Goal: Find specific page/section: Locate item on page

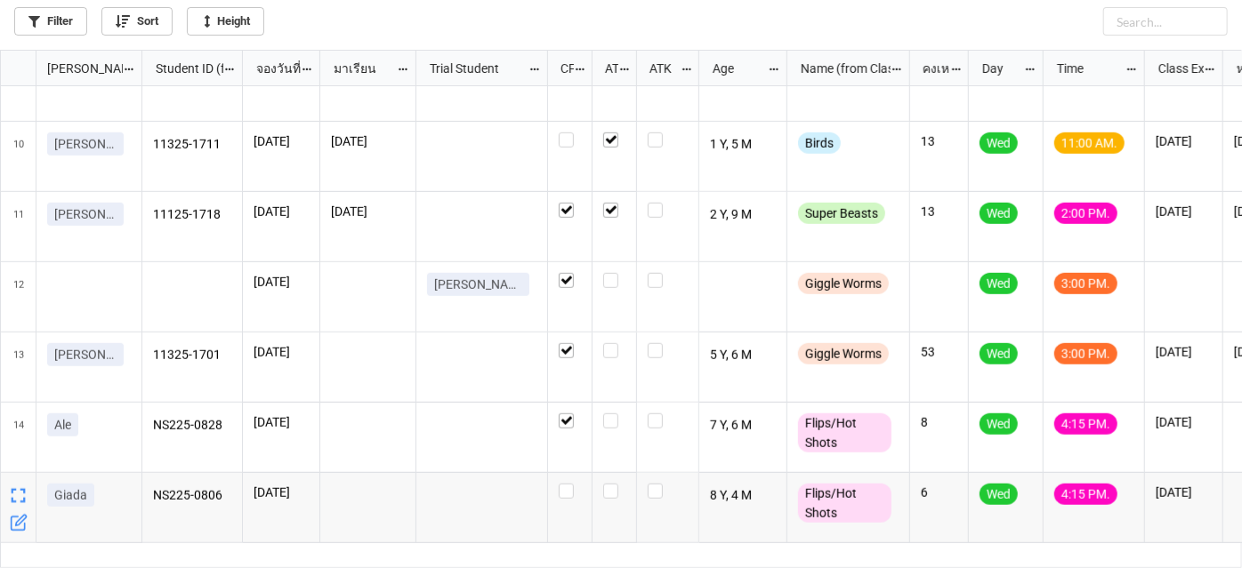
scroll to position [558, 0]
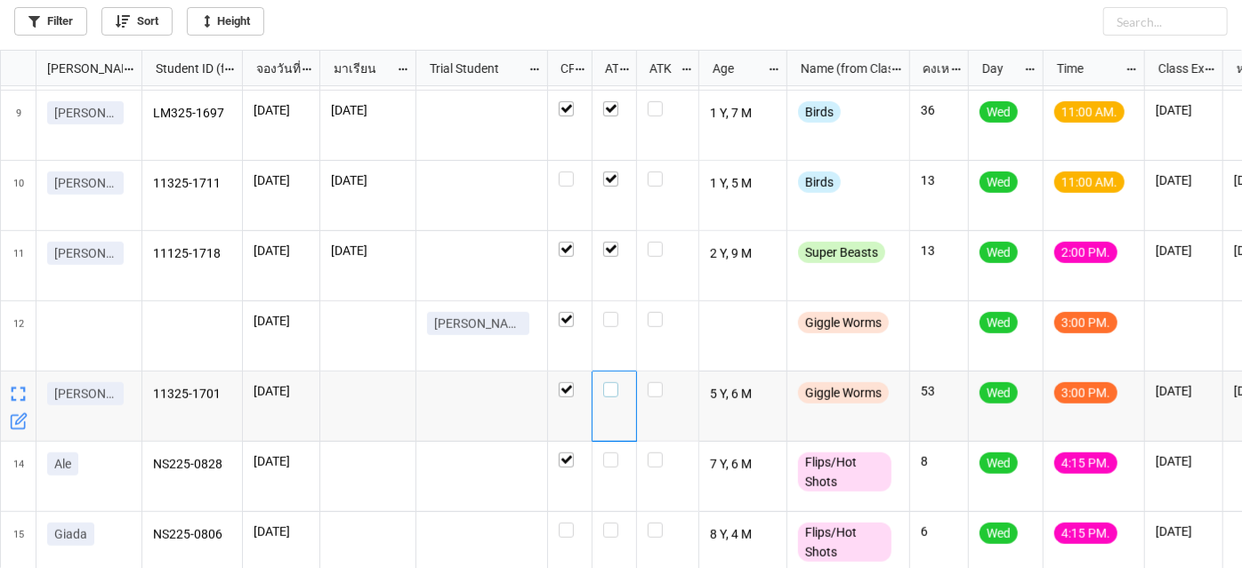
click at [610, 383] on label "grid" at bounding box center [614, 383] width 22 height 0
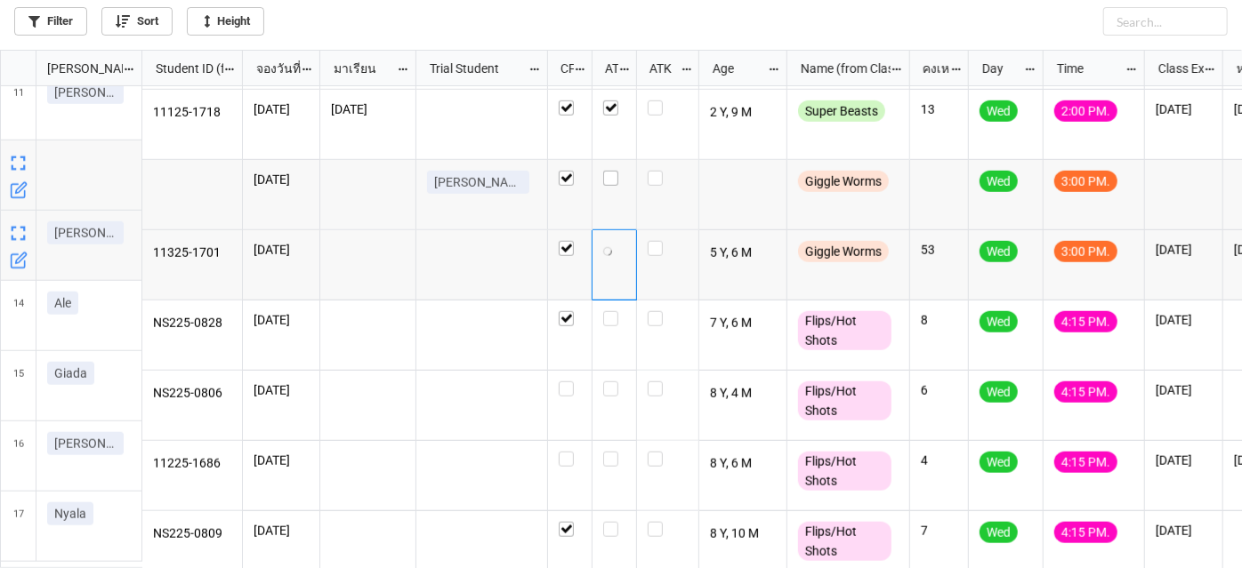
scroll to position [720, 0]
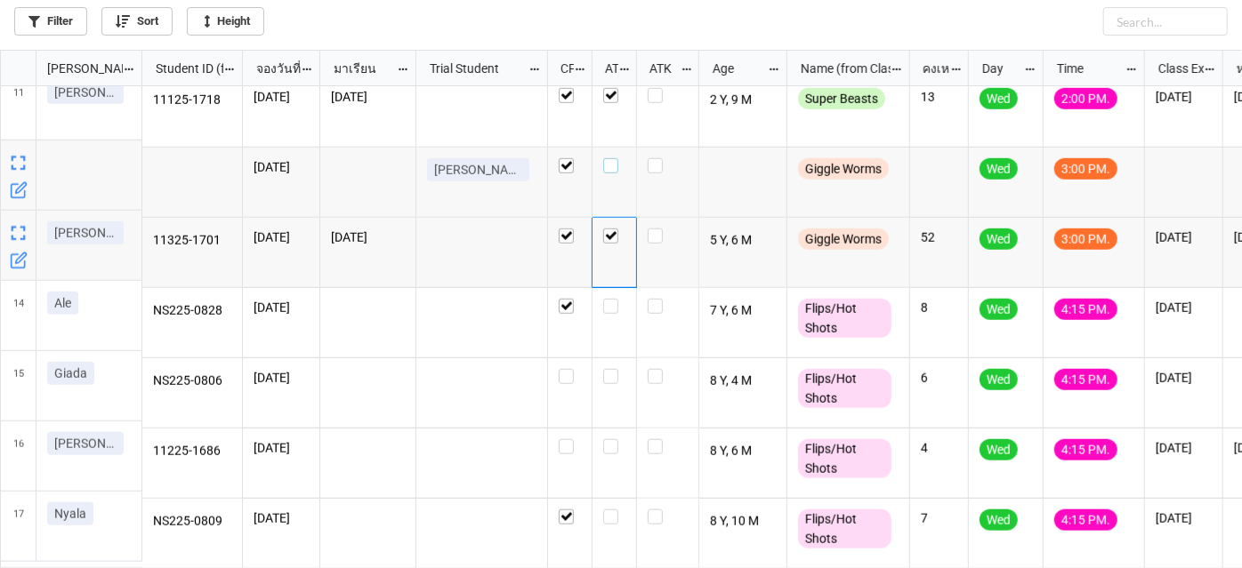
click at [609, 158] on label "grid" at bounding box center [614, 158] width 22 height 0
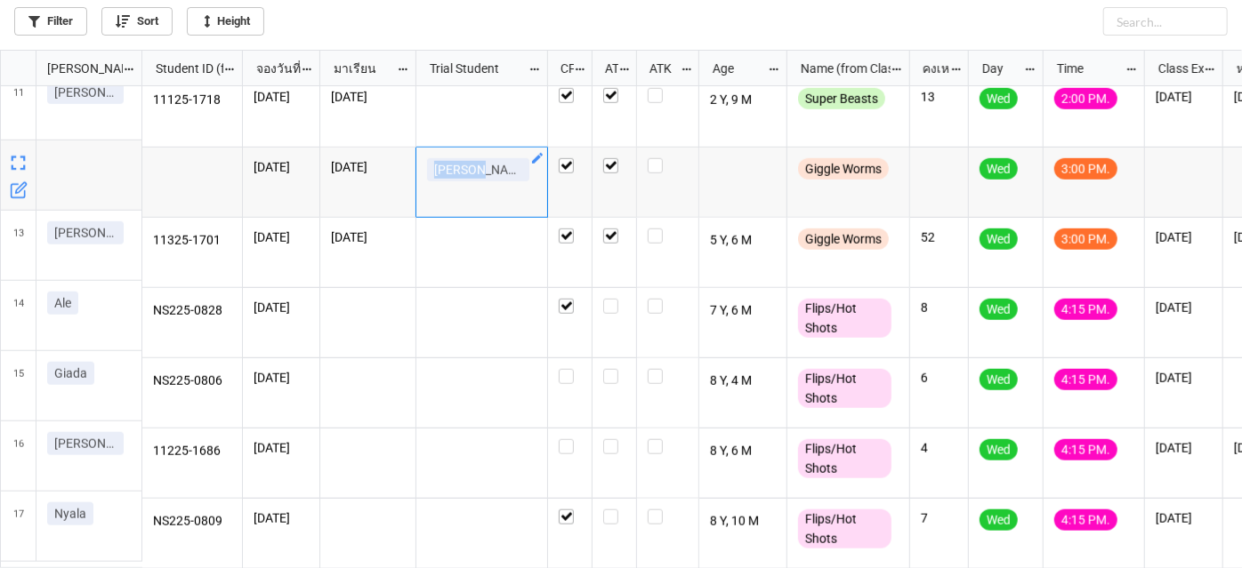
drag, startPoint x: 428, startPoint y: 167, endPoint x: 496, endPoint y: 165, distance: 68.5
click at [485, 167] on link "[PERSON_NAME]" at bounding box center [478, 169] width 102 height 23
click at [511, 165] on div "[PERSON_NAME]" at bounding box center [481, 173] width 109 height 30
drag, startPoint x: 499, startPoint y: 165, endPoint x: 437, endPoint y: 168, distance: 62.3
click at [437, 168] on link "[PERSON_NAME]" at bounding box center [478, 169] width 102 height 23
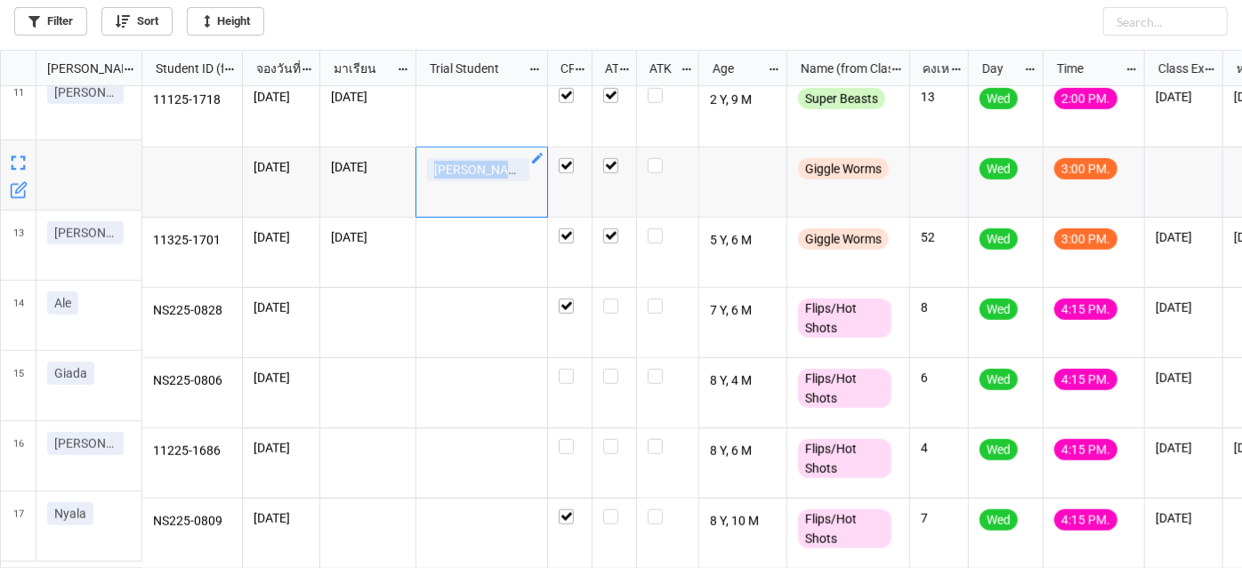
drag, startPoint x: 432, startPoint y: 161, endPoint x: 499, endPoint y: 164, distance: 66.8
click at [499, 164] on link "[PERSON_NAME]" at bounding box center [478, 169] width 102 height 23
copy p "[PERSON_NAME]"
click at [517, 187] on div "[PERSON_NAME]" at bounding box center [482, 183] width 132 height 70
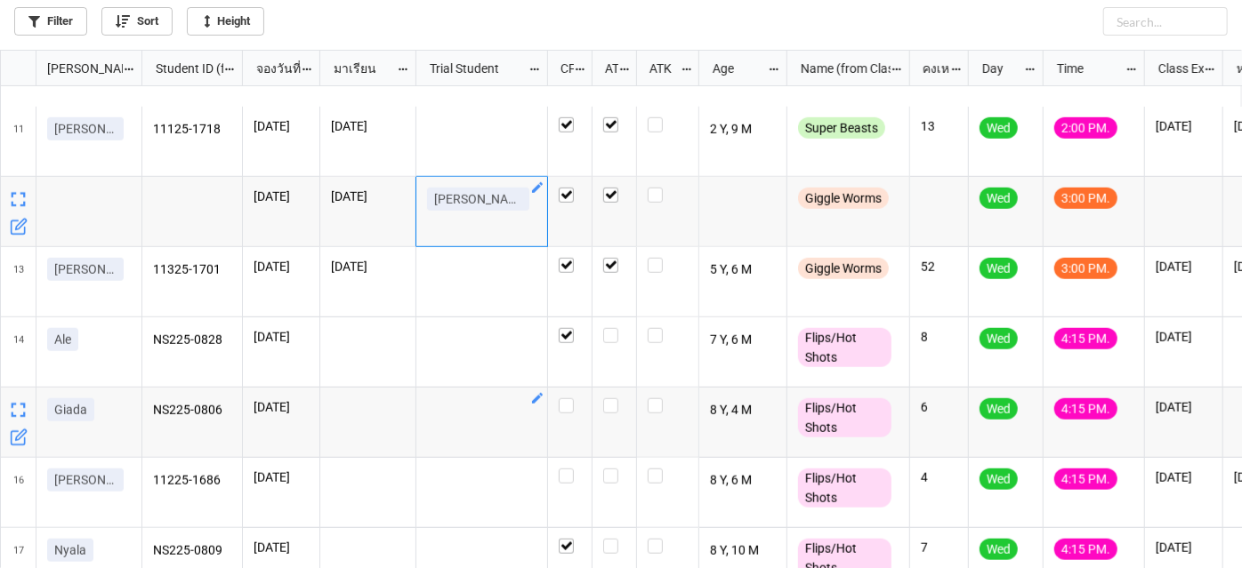
scroll to position [719, 0]
